Goal: Transaction & Acquisition: Purchase product/service

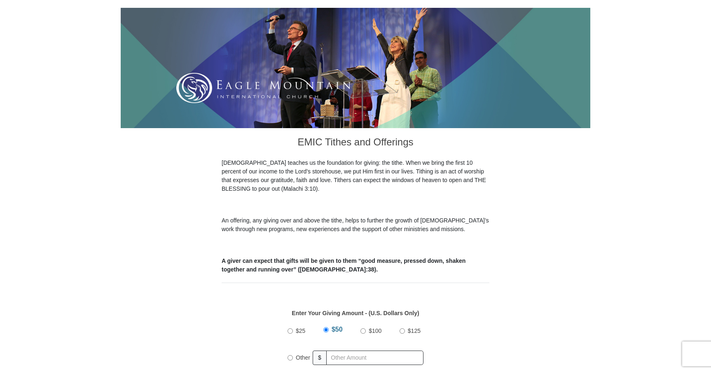
scroll to position [288, 0]
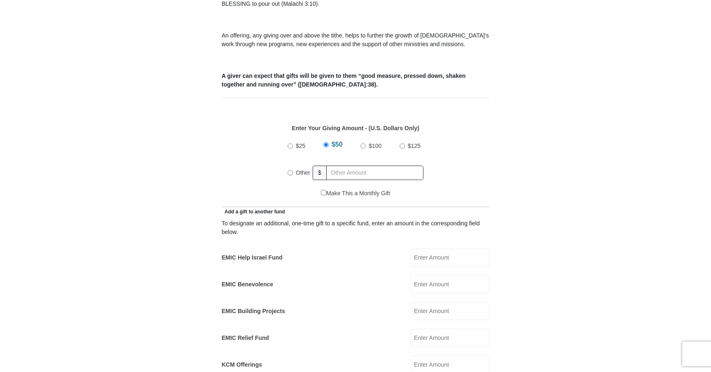
click at [291, 143] on input "$25" at bounding box center [290, 145] width 5 height 5
radio input "true"
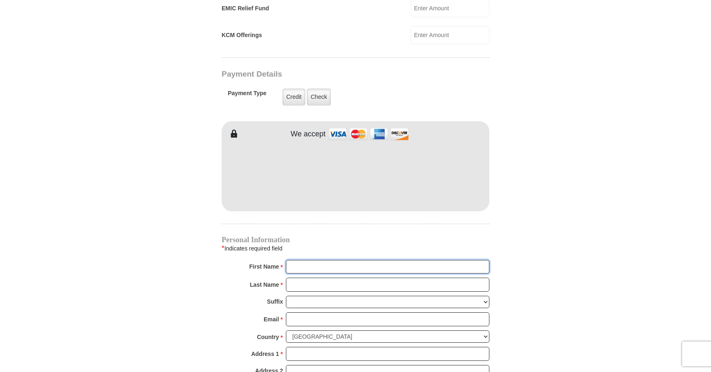
type input "SARAH"
type input "YOON"
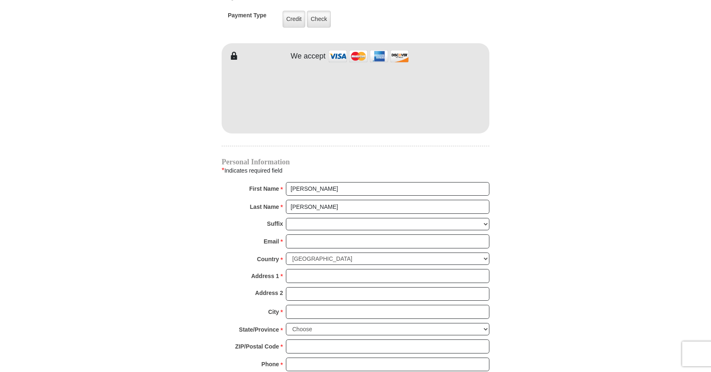
scroll to position [700, 0]
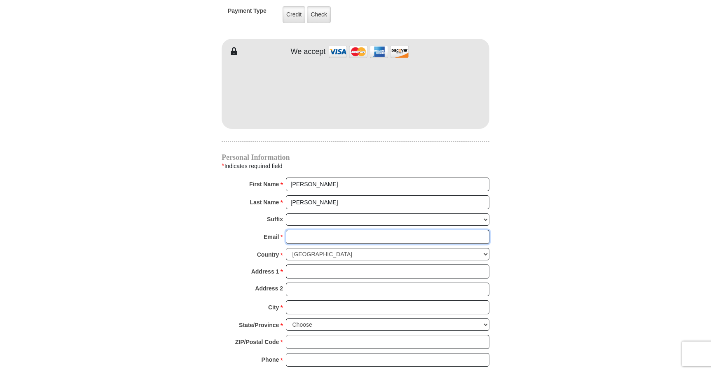
click at [308, 230] on input "Email *" at bounding box center [388, 237] width 204 height 14
click at [303, 230] on input "Email *" at bounding box center [388, 237] width 204 height 14
type input "SARZPDX@GMAIL.COM"
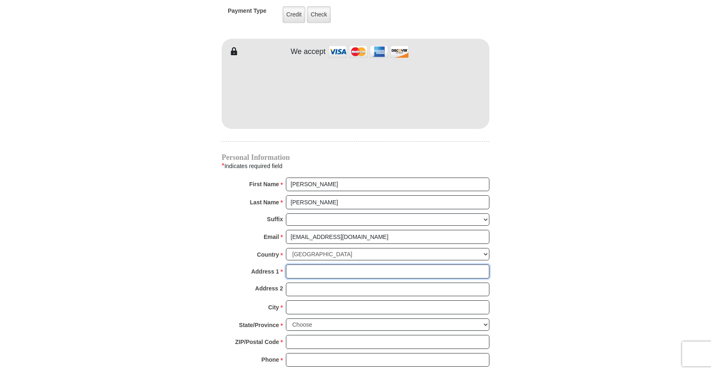
type input "14700 SW BEARD RD APT 239"
type input "BEAVERTON"
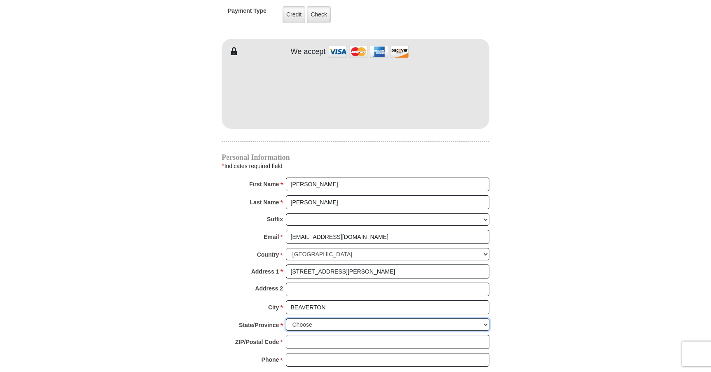
select select "OR"
type input "97007"
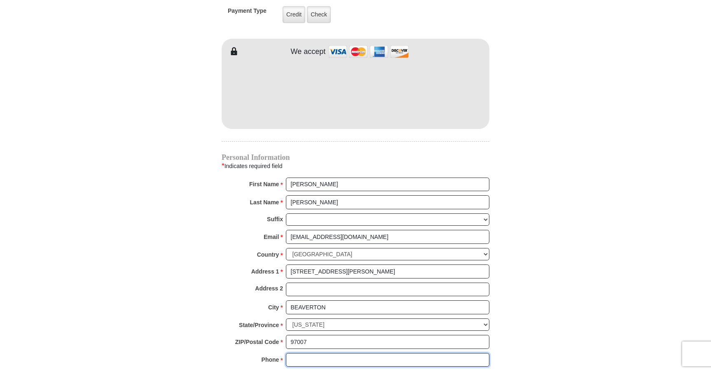
type input "5032674243"
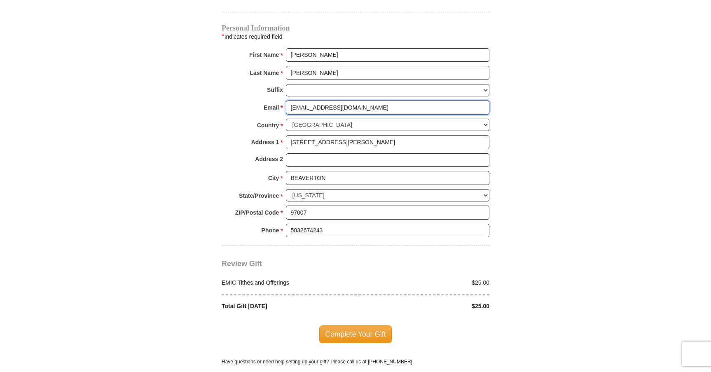
scroll to position [865, 0]
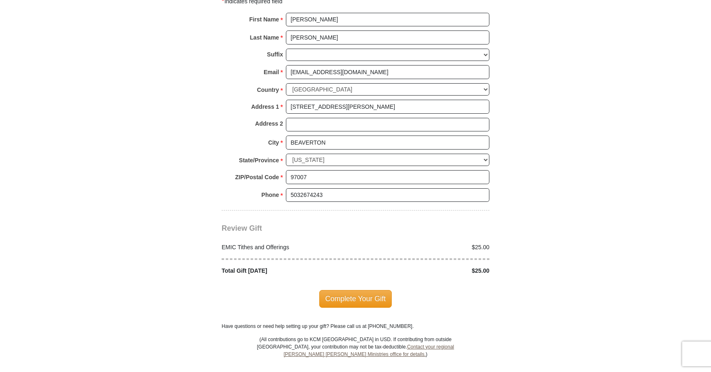
click at [365, 290] on span "Complete Your Gift" at bounding box center [355, 298] width 73 height 17
